Goal: Task Accomplishment & Management: Manage account settings

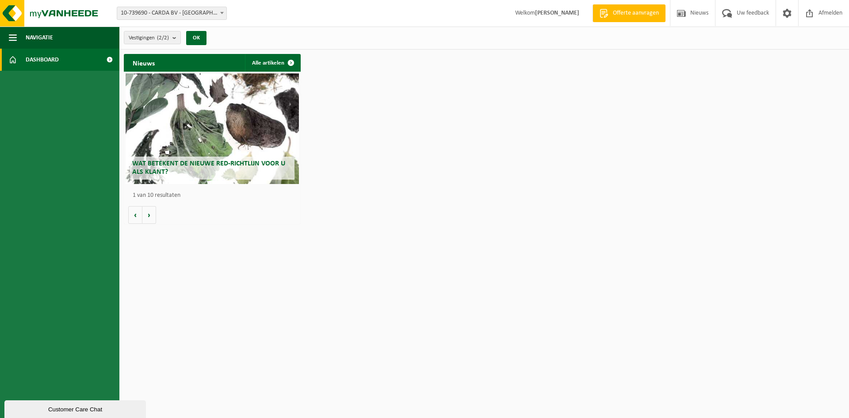
click at [189, 15] on span "10-739690 - [PERSON_NAME] BV - [GEOGRAPHIC_DATA]" at bounding box center [171, 13] width 109 height 12
select select "11813"
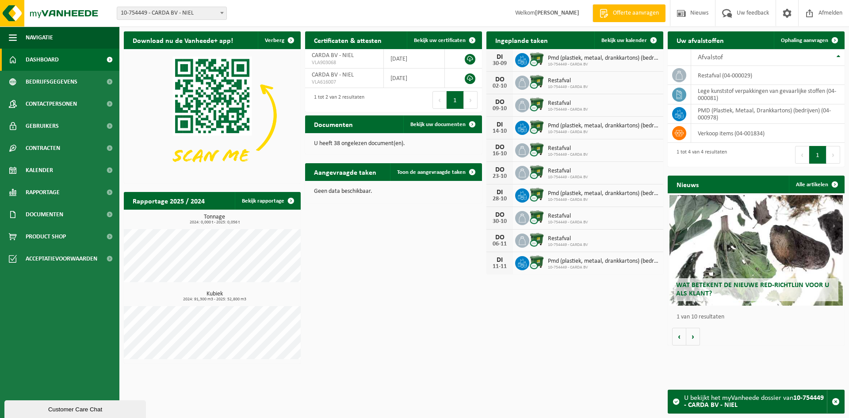
click at [155, 14] on span "10-754449 - CARDA BV - NIEL" at bounding box center [171, 13] width 109 height 12
select select "11806"
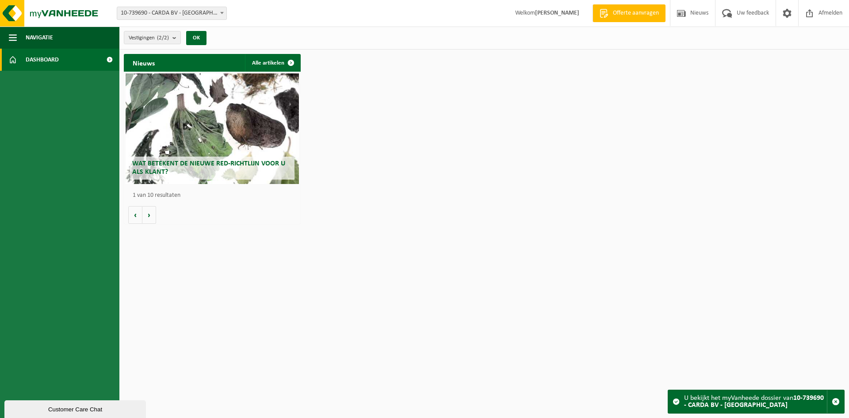
click at [57, 58] on span "Dashboard" at bounding box center [42, 60] width 33 height 22
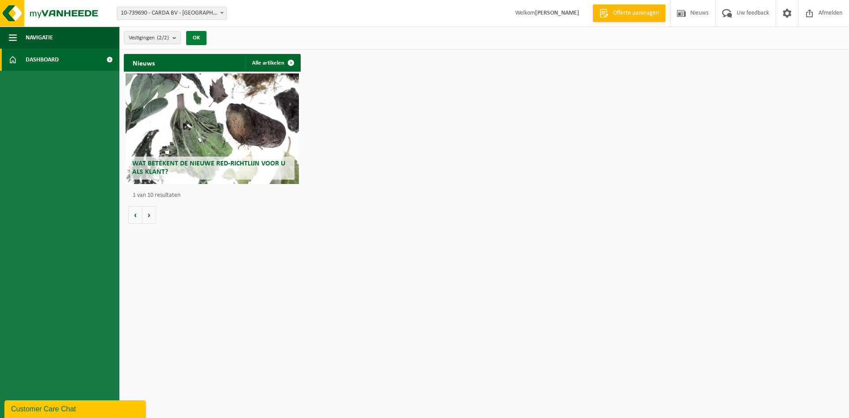
click at [196, 41] on button "OK" at bounding box center [196, 38] width 20 height 14
click at [9, 59] on span at bounding box center [13, 60] width 8 height 22
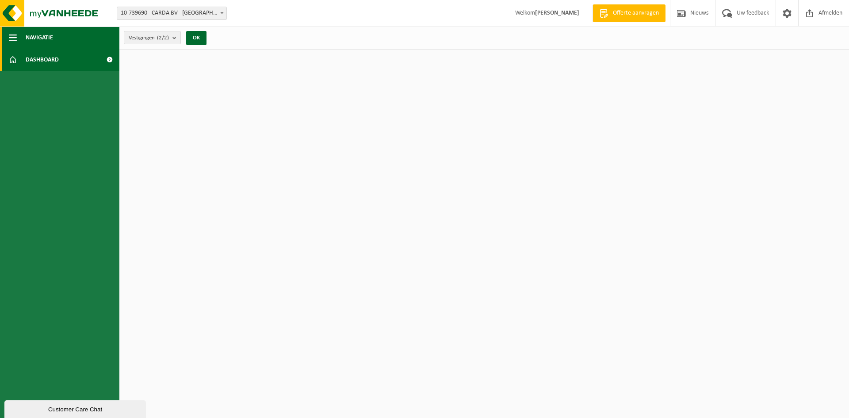
click at [12, 34] on span "button" at bounding box center [13, 38] width 8 height 22
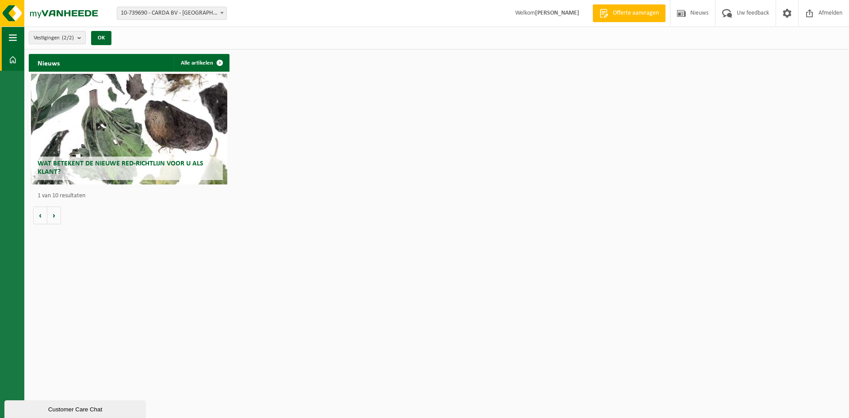
click at [12, 34] on span "button" at bounding box center [13, 38] width 8 height 22
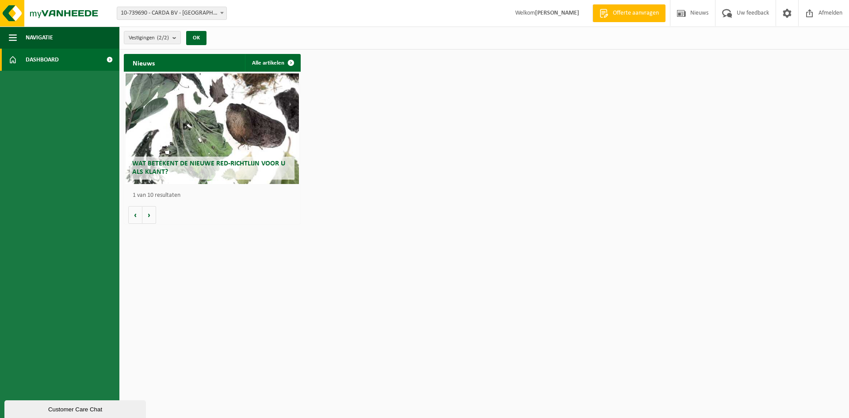
click at [136, 16] on span "10-739690 - CARDA BV - [GEOGRAPHIC_DATA]" at bounding box center [171, 13] width 109 height 12
select select "11813"
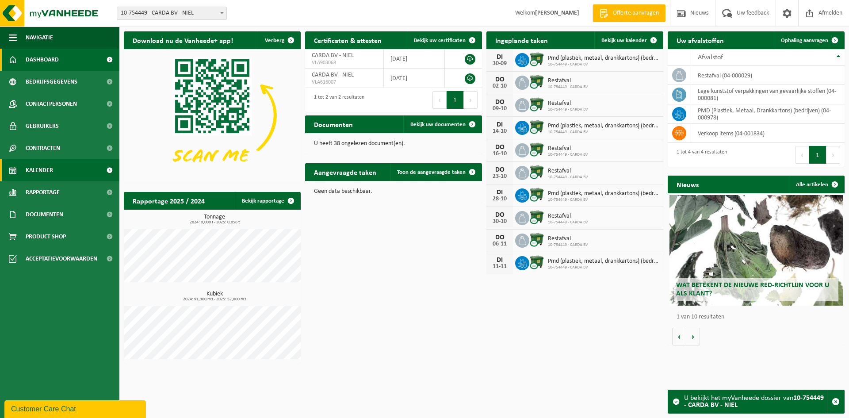
click at [56, 174] on link "Kalender" at bounding box center [59, 170] width 119 height 22
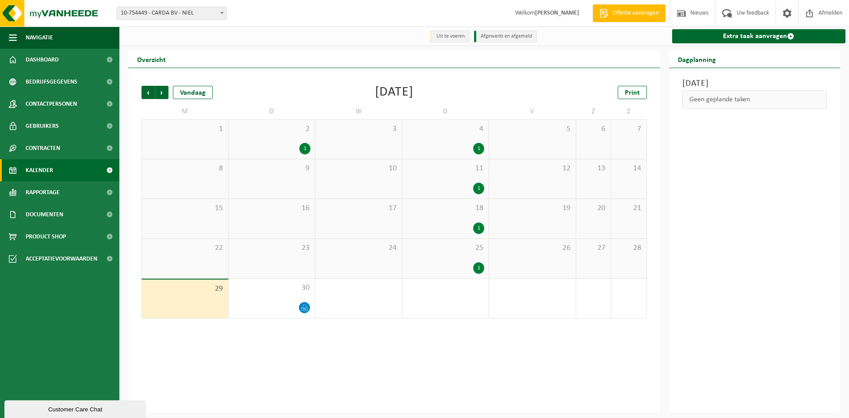
click at [177, 19] on span "10-754449 - CARDA BV - NIEL" at bounding box center [171, 13] width 109 height 12
click at [177, 18] on span "10-754449 - CARDA BV - NIEL" at bounding box center [171, 13] width 109 height 12
click at [307, 304] on span at bounding box center [304, 307] width 11 height 11
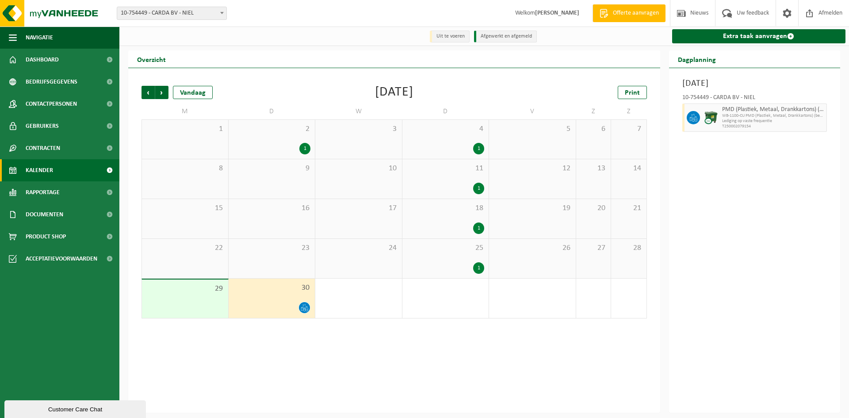
click at [287, 138] on div "2 1" at bounding box center [272, 139] width 87 height 39
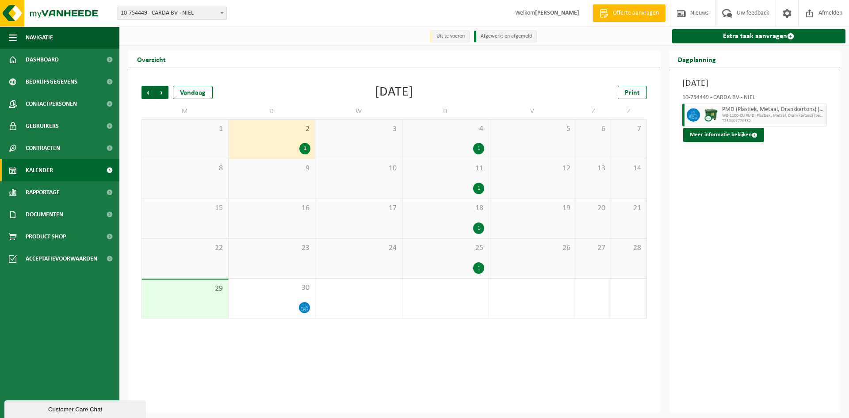
click at [473, 266] on div "1" at bounding box center [478, 267] width 11 height 11
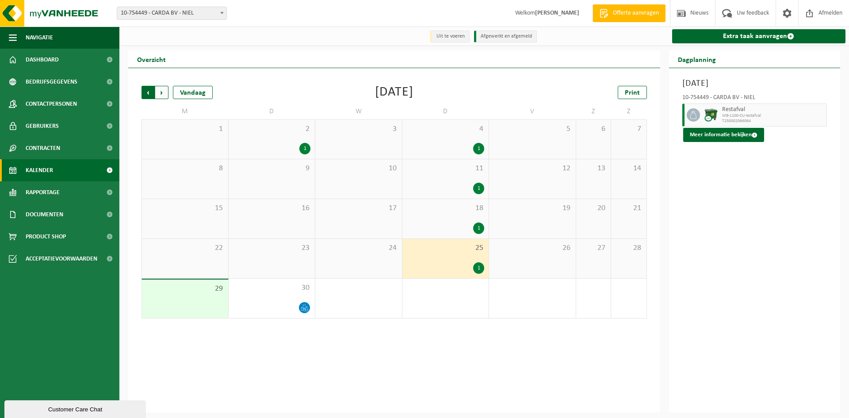
click at [162, 96] on span "Volgende" at bounding box center [161, 92] width 13 height 13
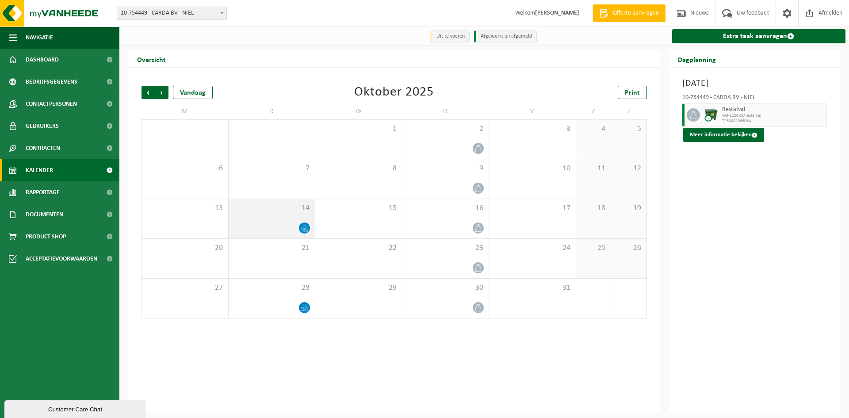
click at [305, 224] on span at bounding box center [304, 227] width 11 height 11
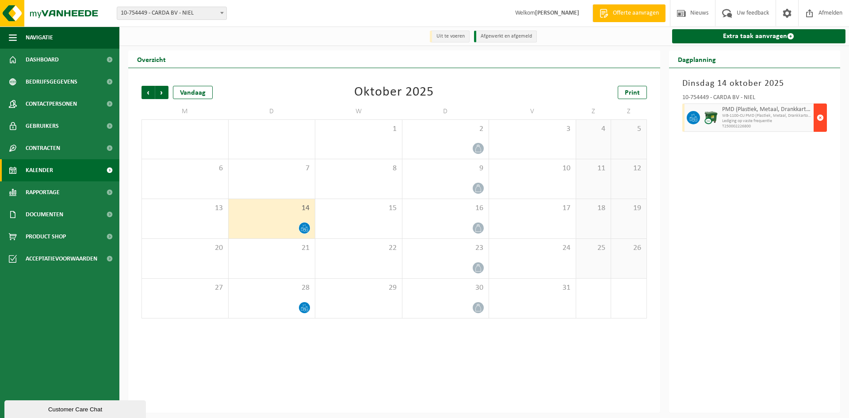
click at [818, 120] on span "button" at bounding box center [820, 118] width 7 height 18
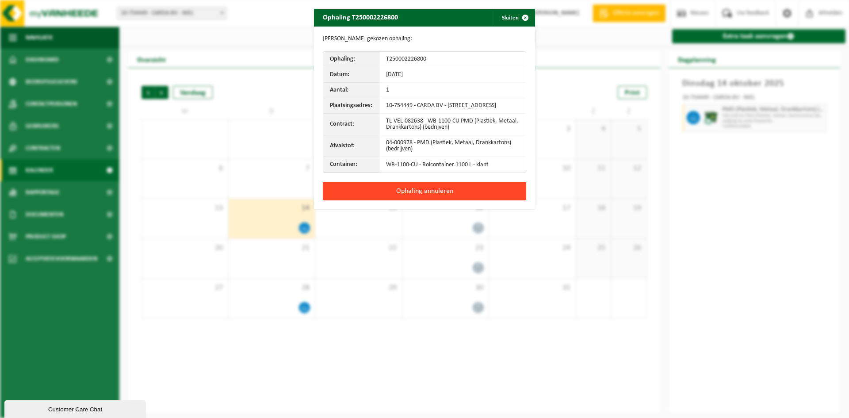
click at [422, 188] on button "Ophaling annuleren" at bounding box center [424, 191] width 203 height 19
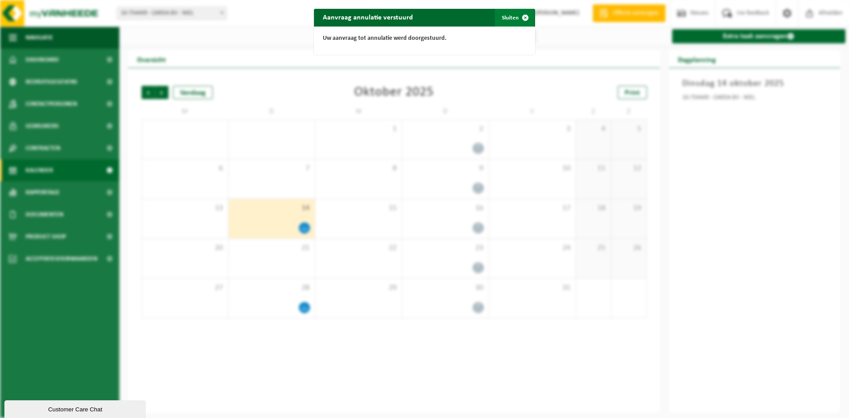
click at [523, 20] on span "button" at bounding box center [526, 18] width 18 height 18
